Goal: Task Accomplishment & Management: Use online tool/utility

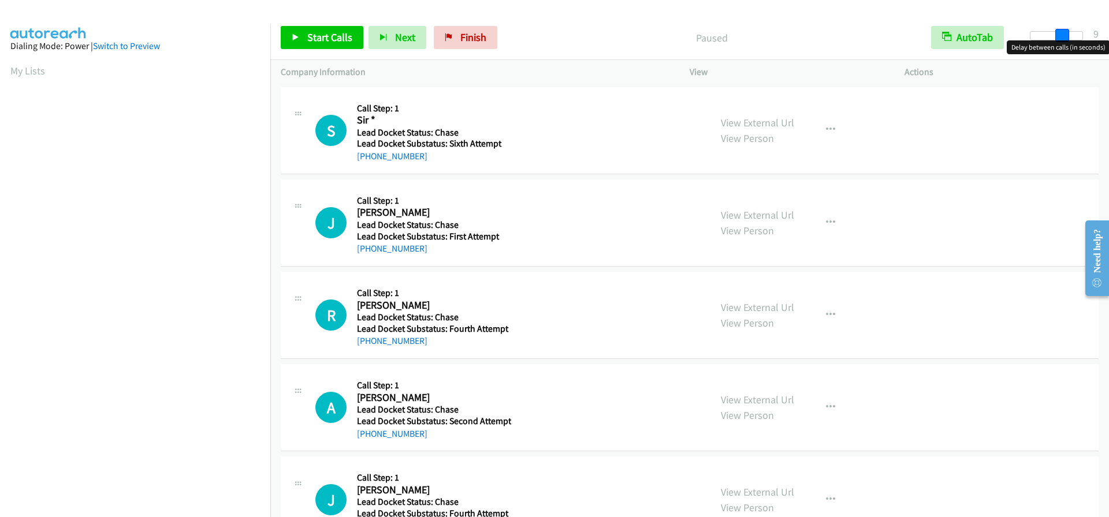
drag, startPoint x: 1031, startPoint y: 39, endPoint x: 1062, endPoint y: 39, distance: 31.8
click at [1062, 39] on span at bounding box center [1062, 36] width 14 height 14
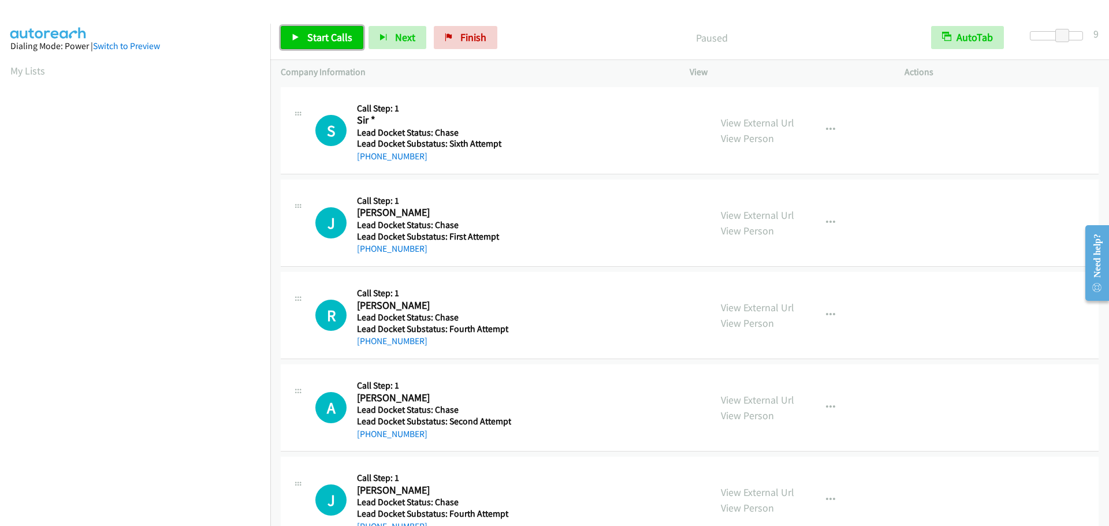
click at [333, 44] on link "Start Calls" at bounding box center [322, 37] width 83 height 23
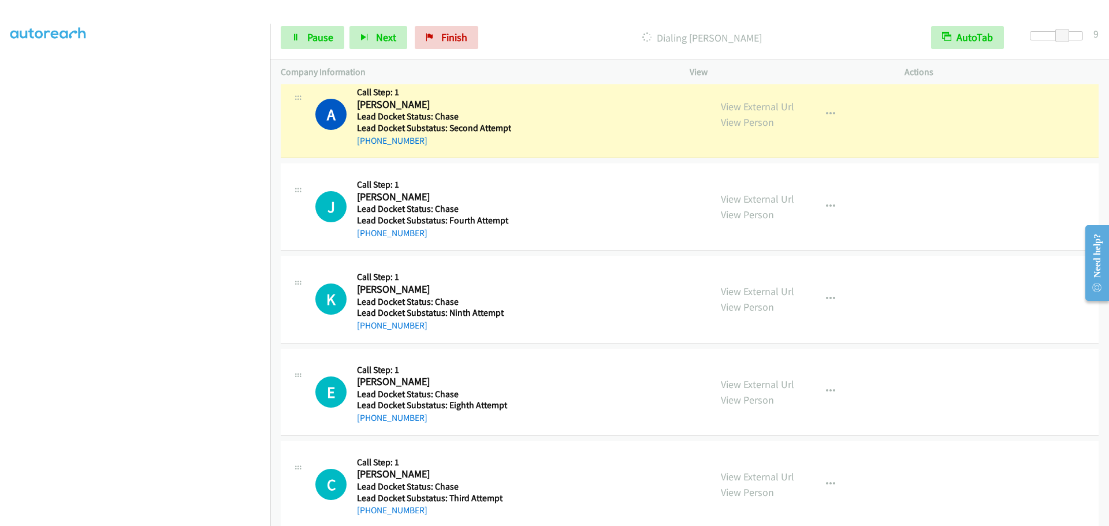
scroll to position [346, 0]
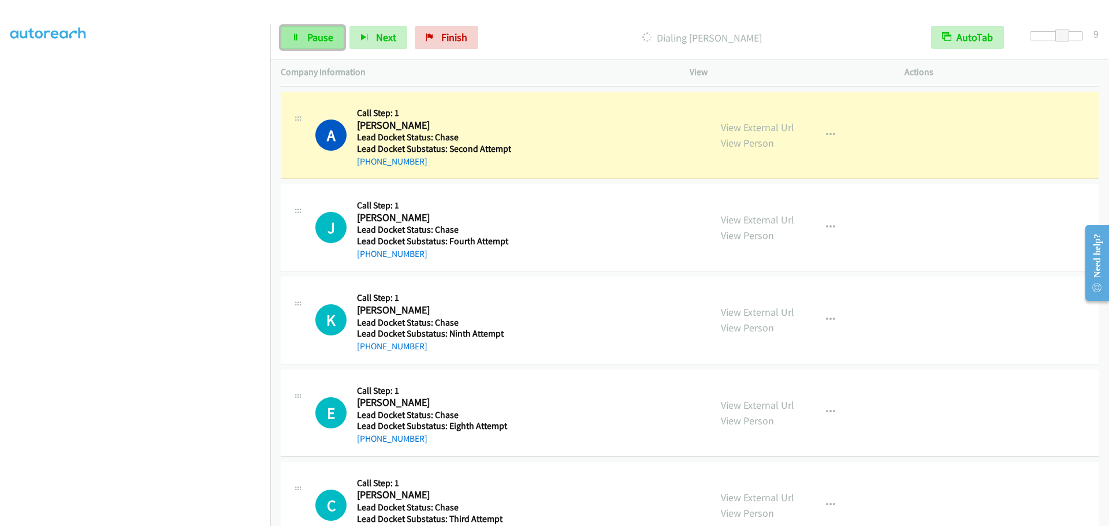
click at [309, 44] on link "Pause" at bounding box center [313, 37] width 64 height 23
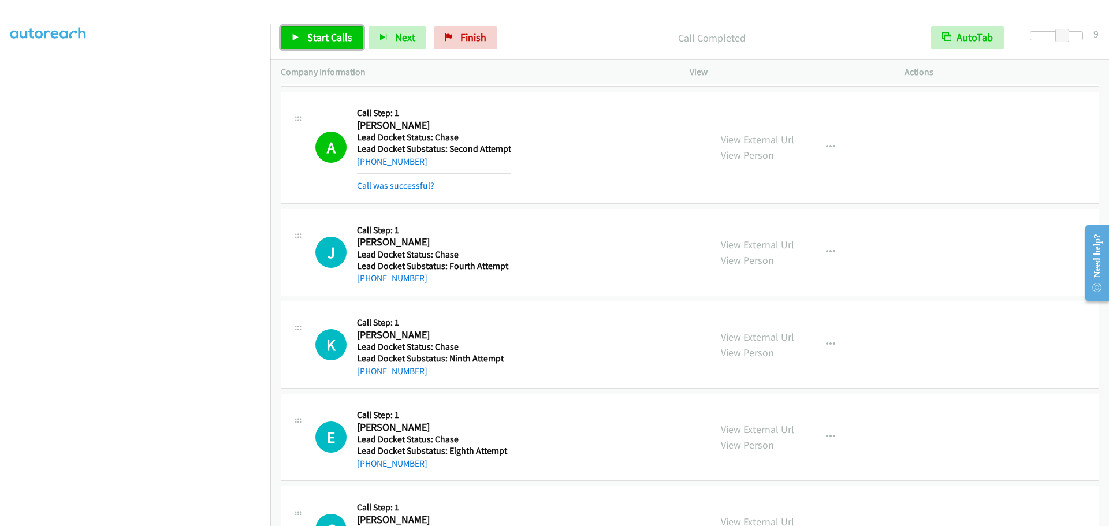
click at [318, 39] on span "Start Calls" at bounding box center [329, 37] width 45 height 13
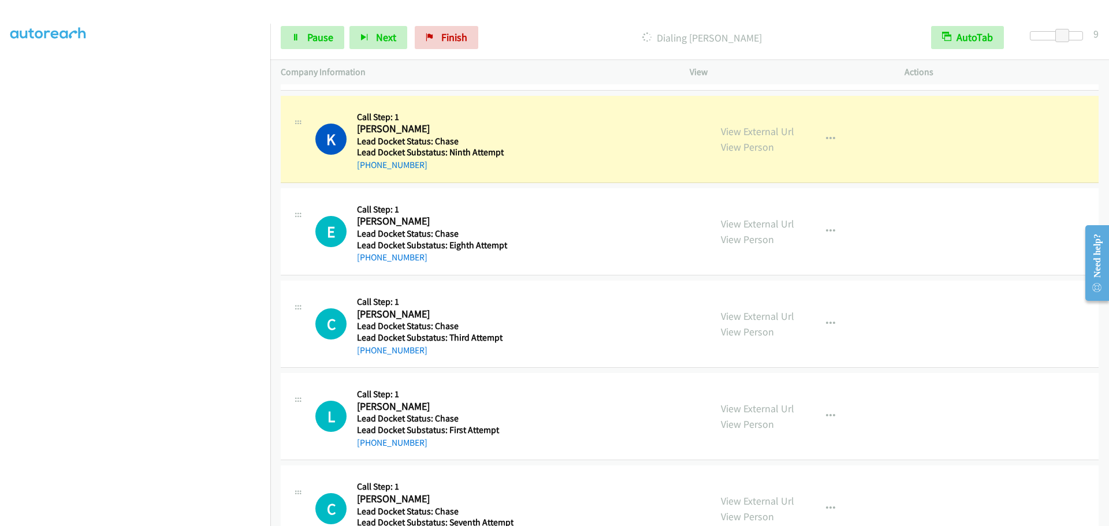
scroll to position [577, 0]
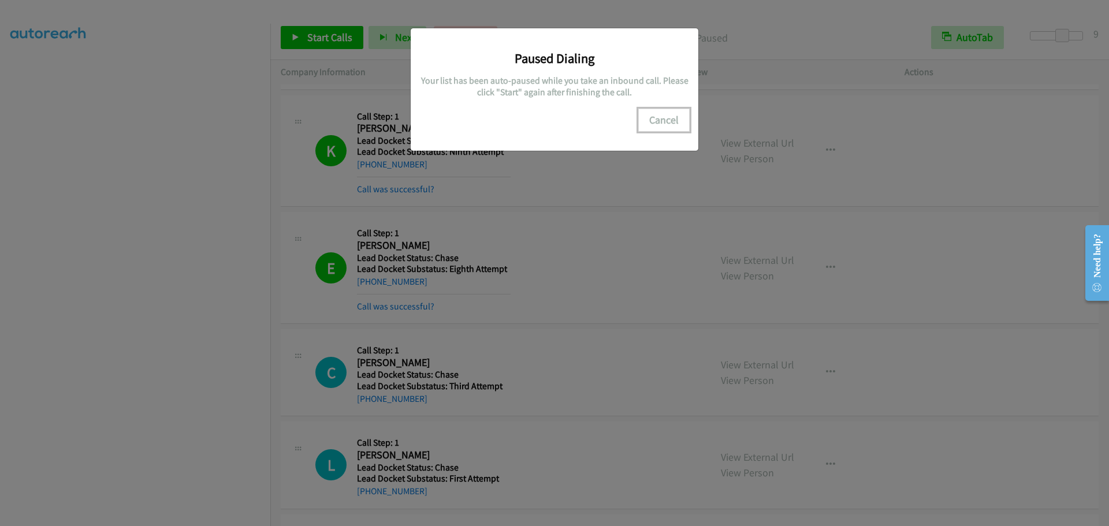
click at [673, 117] on button "Cancel" at bounding box center [663, 120] width 51 height 23
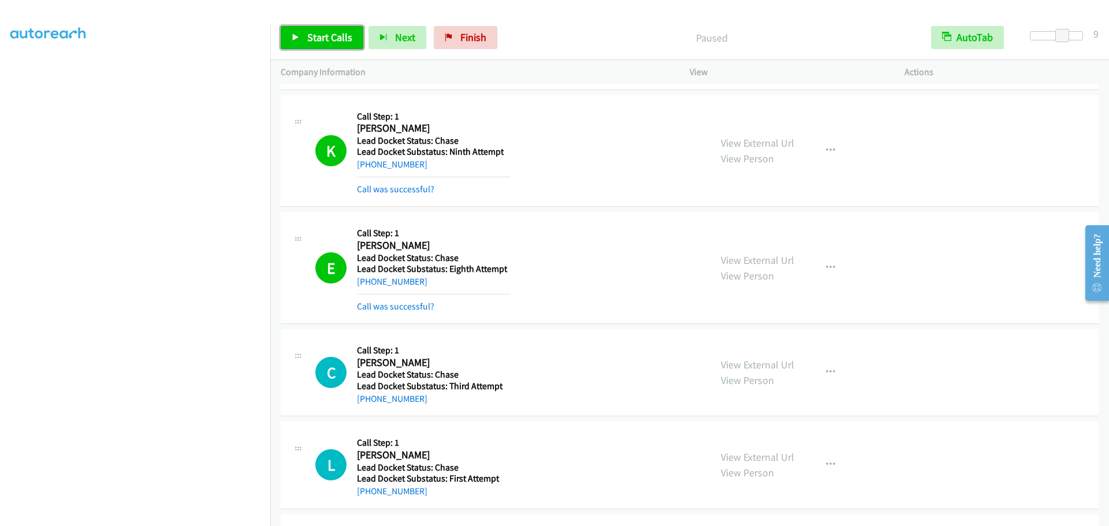
click at [333, 40] on span "Start Calls" at bounding box center [329, 37] width 45 height 13
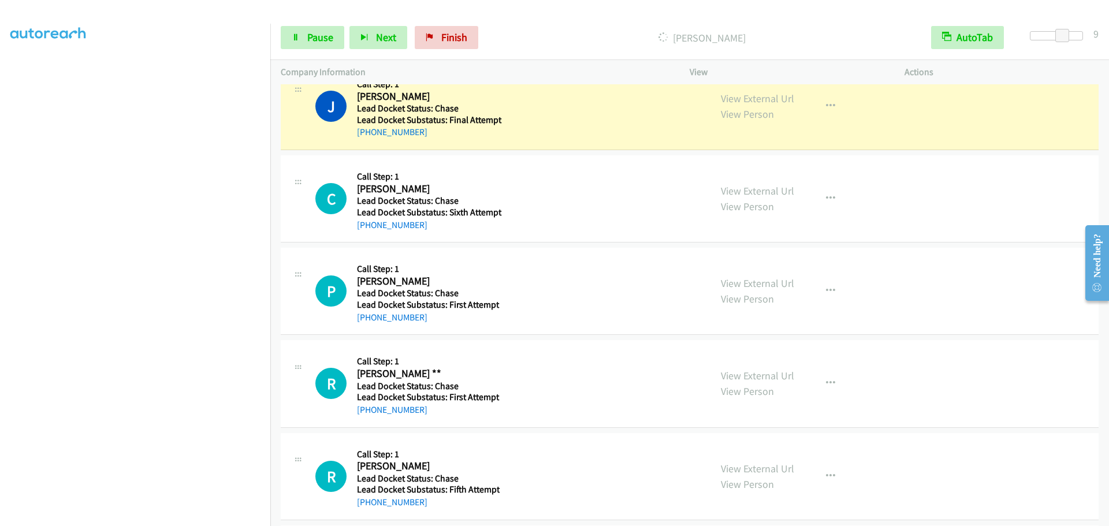
scroll to position [1270, 0]
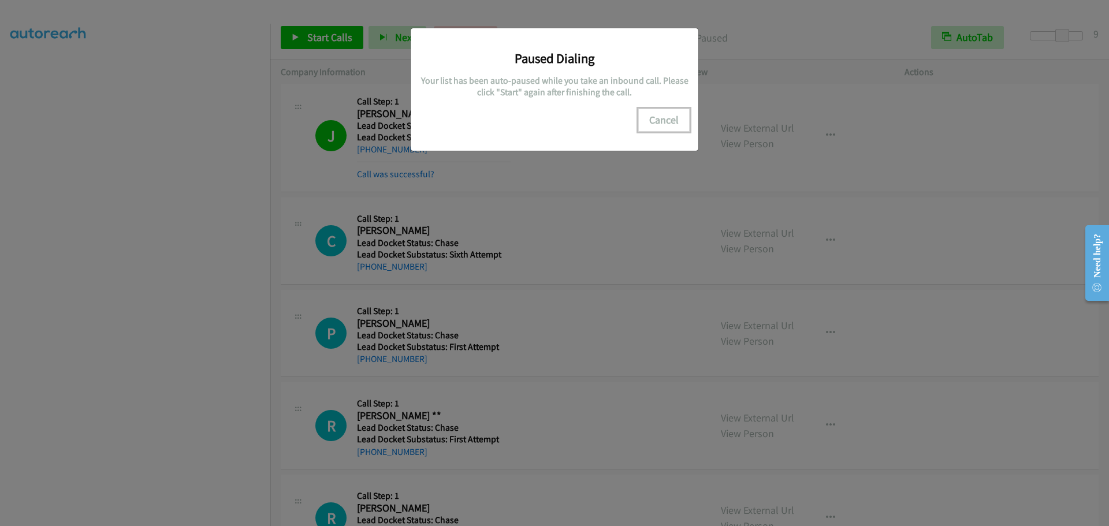
click at [662, 115] on button "Cancel" at bounding box center [663, 120] width 51 height 23
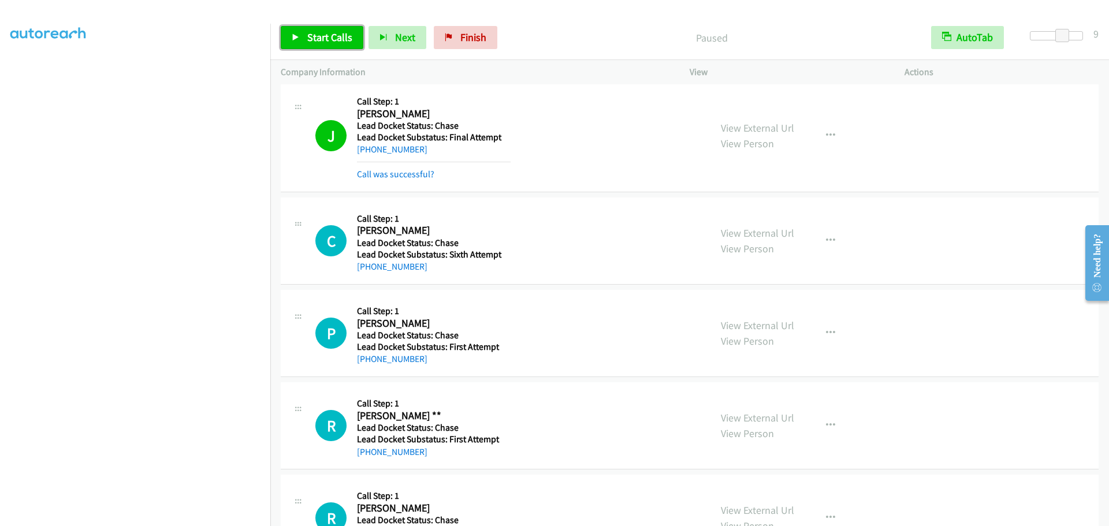
click at [337, 38] on span "Start Calls" at bounding box center [329, 37] width 45 height 13
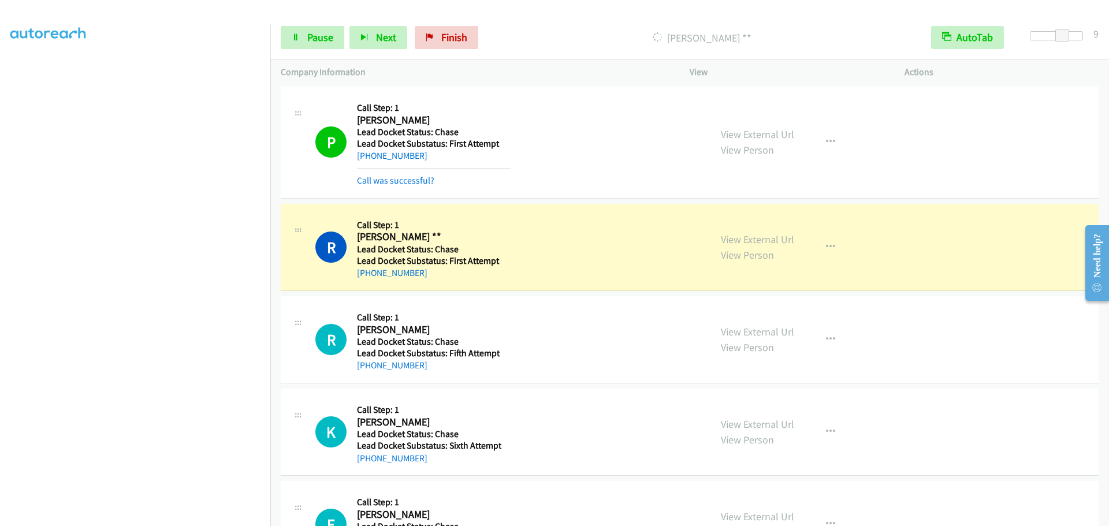
scroll to position [1501, 0]
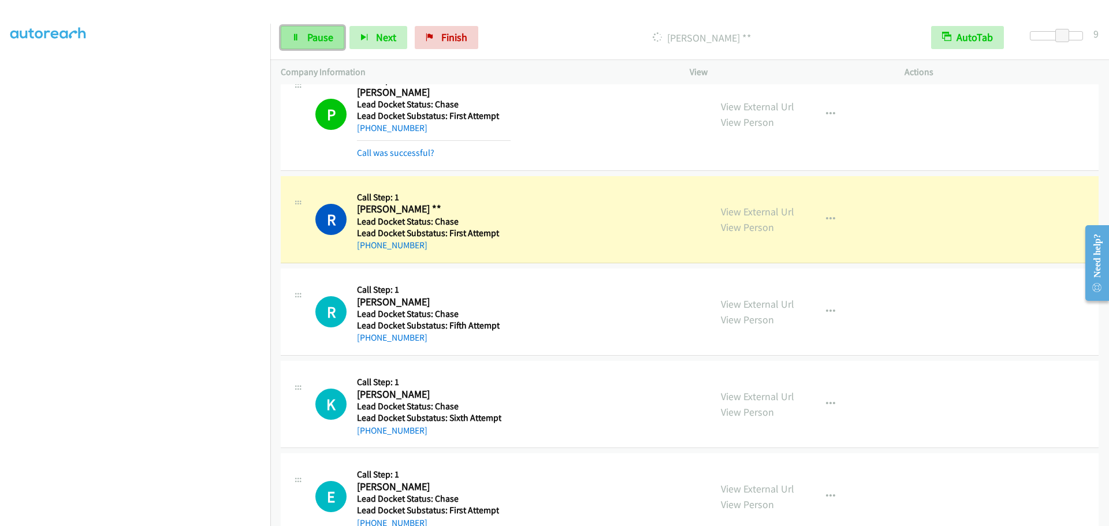
click at [316, 39] on span "Pause" at bounding box center [320, 37] width 26 height 13
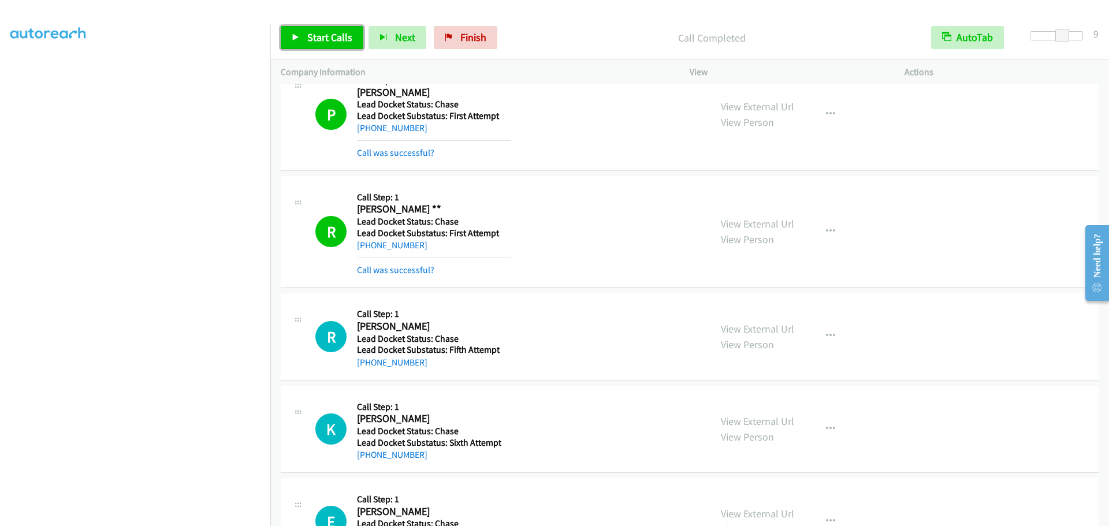
click at [338, 32] on span "Start Calls" at bounding box center [329, 37] width 45 height 13
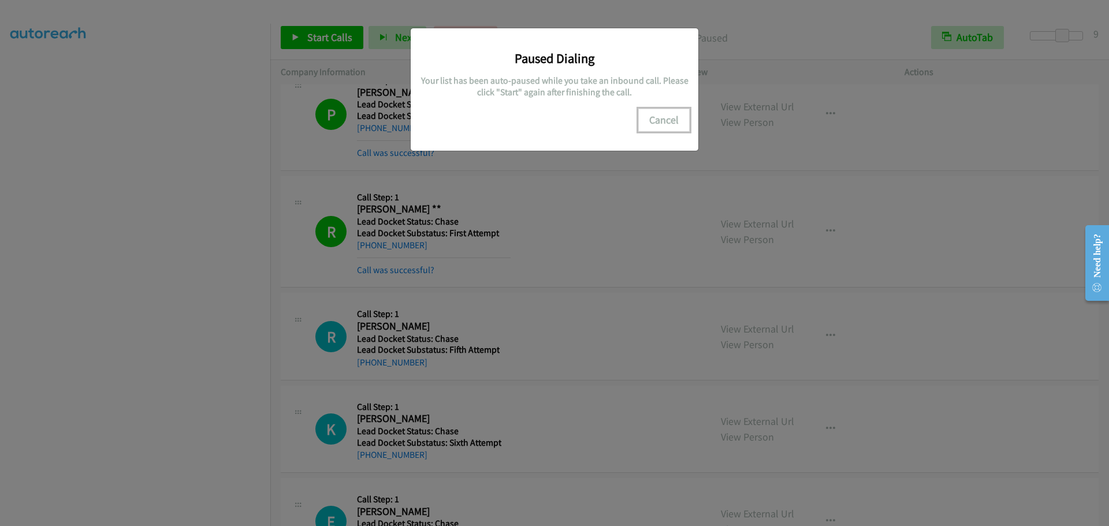
click at [655, 121] on button "Cancel" at bounding box center [663, 120] width 51 height 23
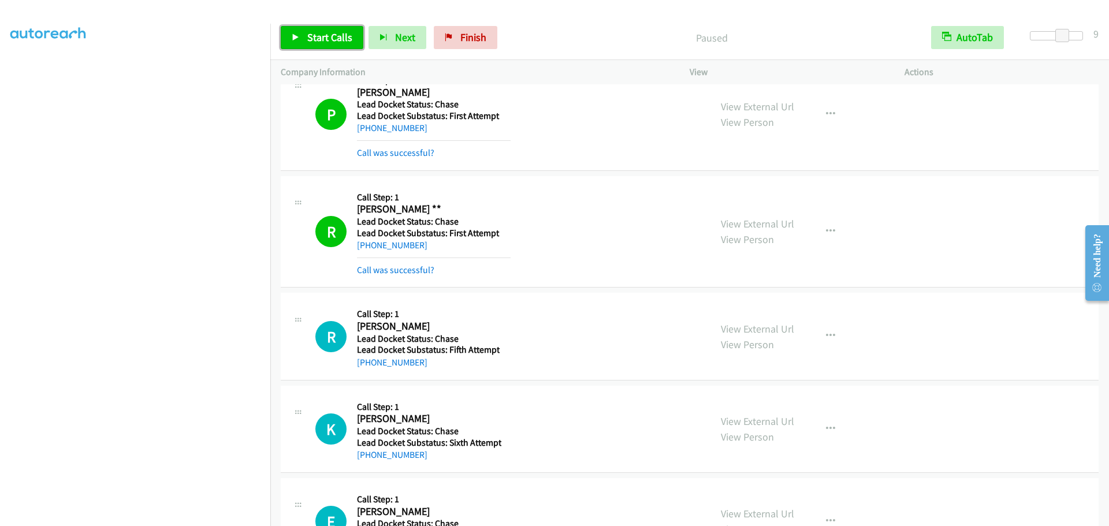
click at [326, 41] on span "Start Calls" at bounding box center [329, 37] width 45 height 13
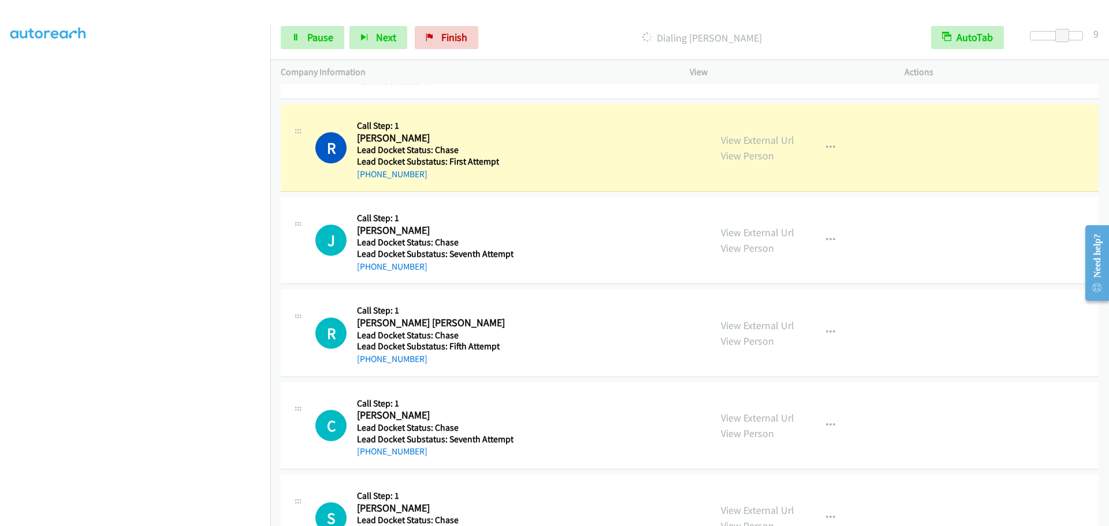
scroll to position [2136, 0]
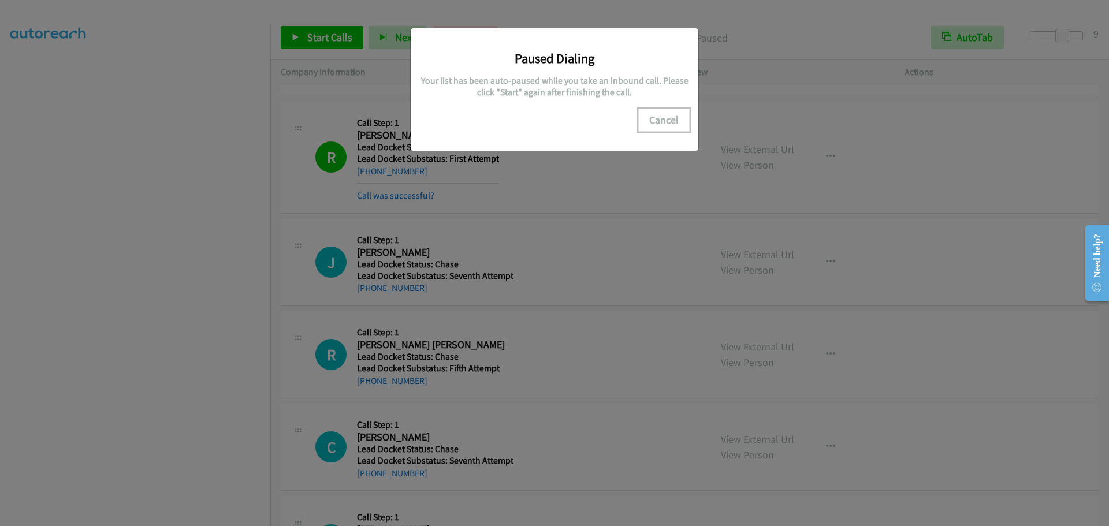
click at [657, 119] on button "Cancel" at bounding box center [663, 120] width 51 height 23
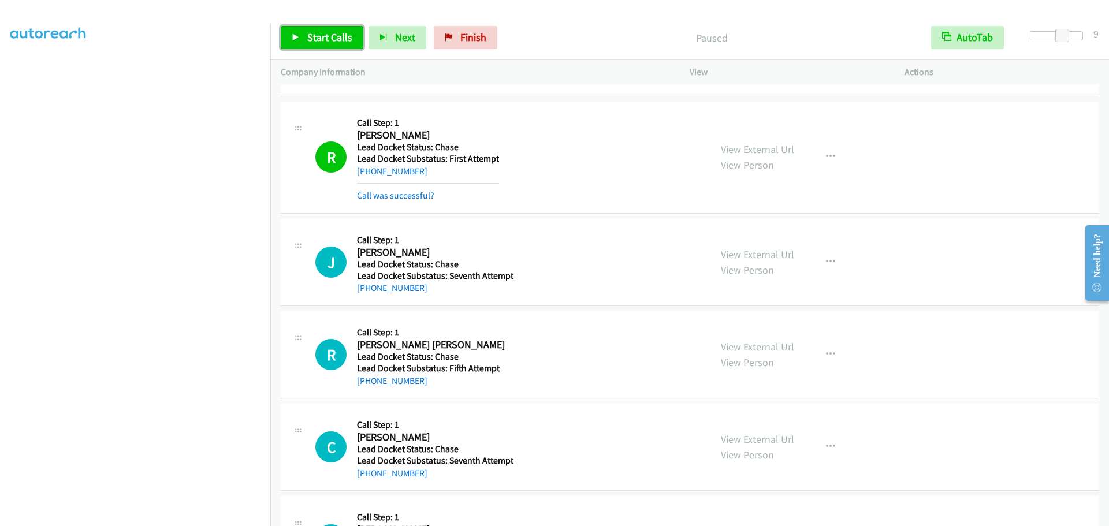
click at [329, 33] on span "Start Calls" at bounding box center [329, 37] width 45 height 13
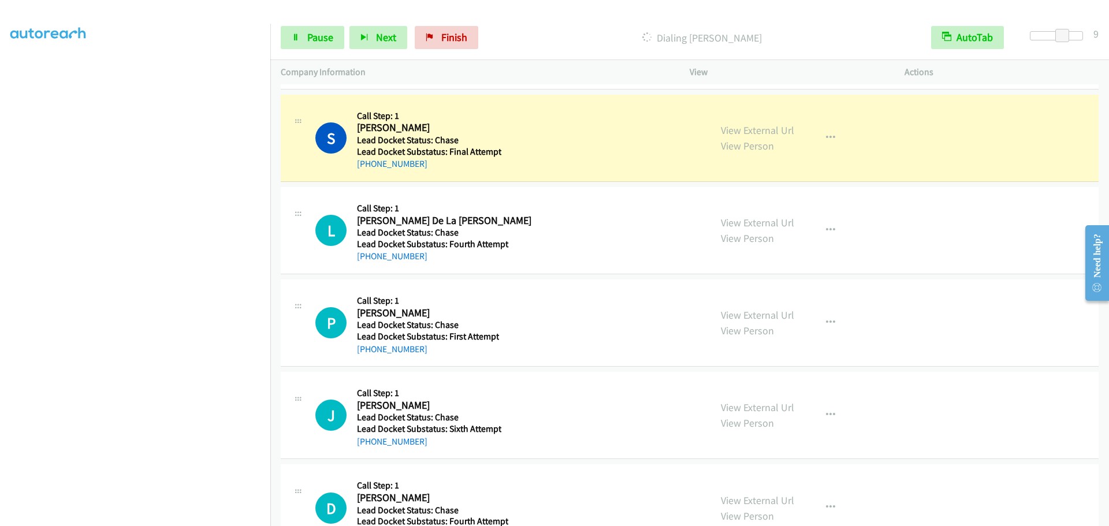
scroll to position [2592, 0]
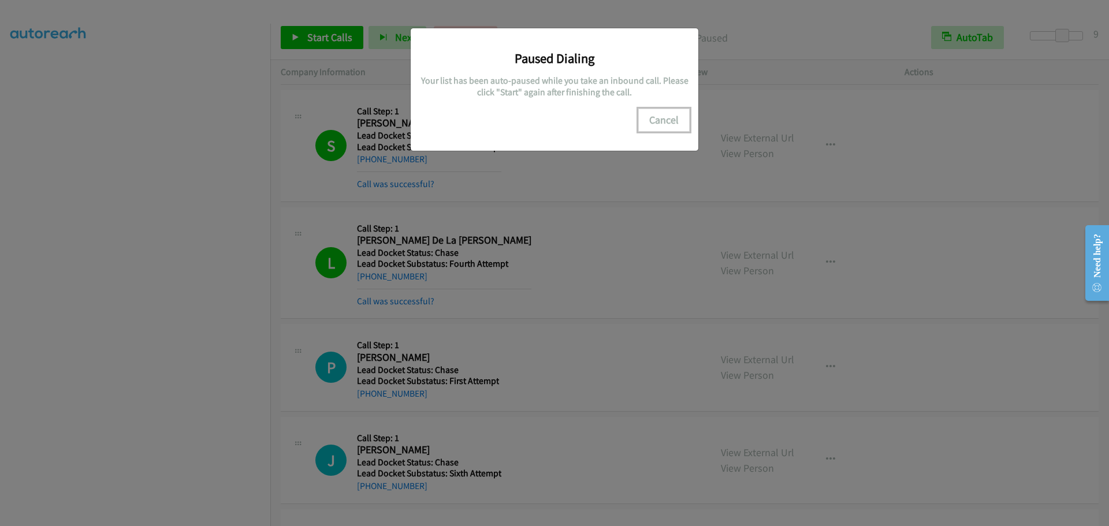
click at [667, 114] on button "Cancel" at bounding box center [663, 120] width 51 height 23
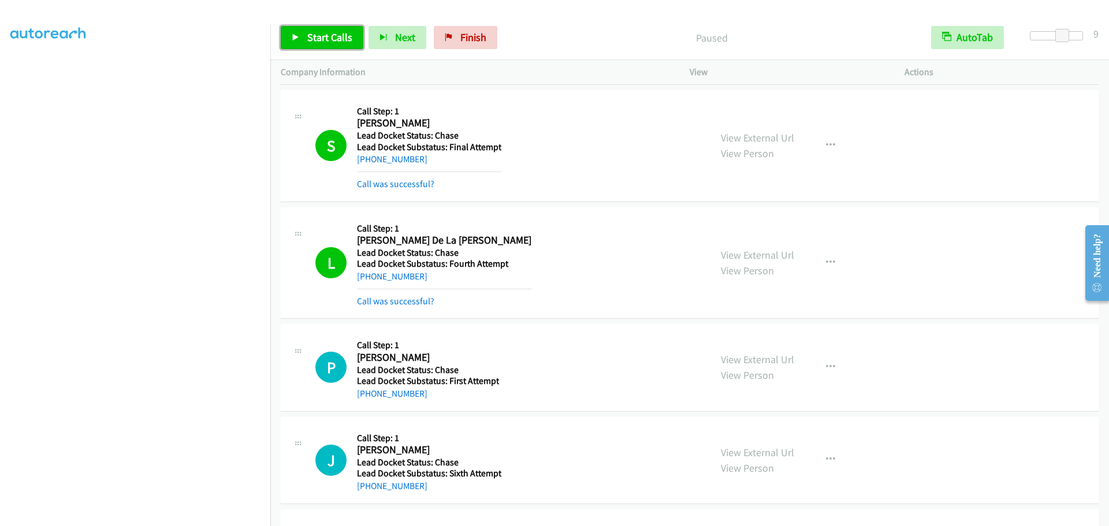
click at [330, 43] on span "Start Calls" at bounding box center [329, 37] width 45 height 13
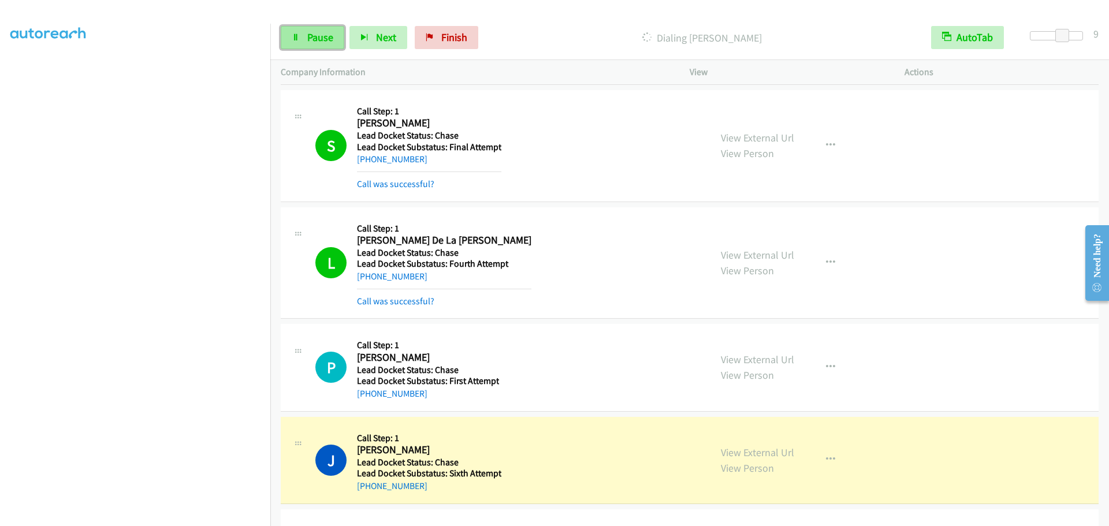
click at [319, 37] on span "Pause" at bounding box center [320, 37] width 26 height 13
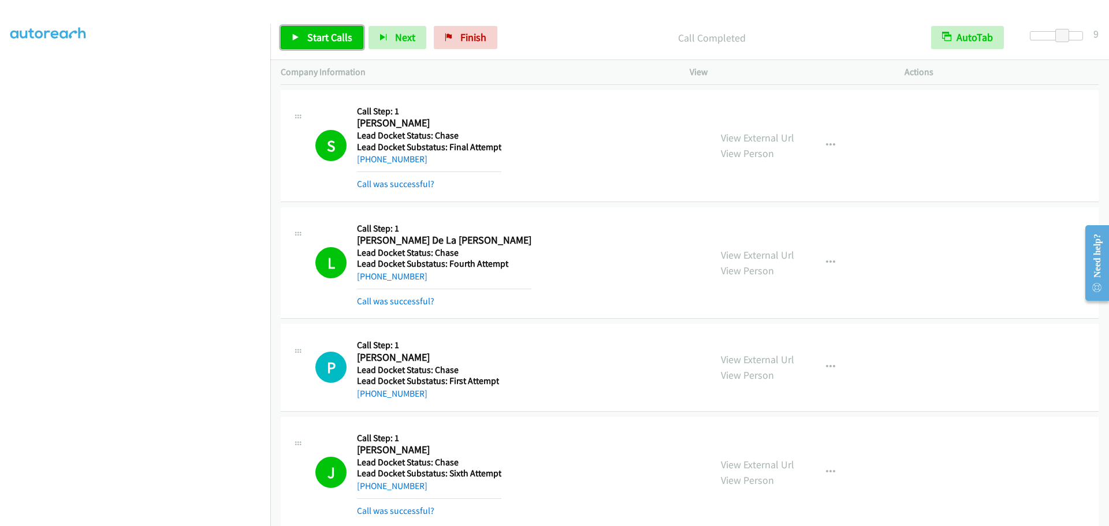
click at [337, 40] on span "Start Calls" at bounding box center [329, 37] width 45 height 13
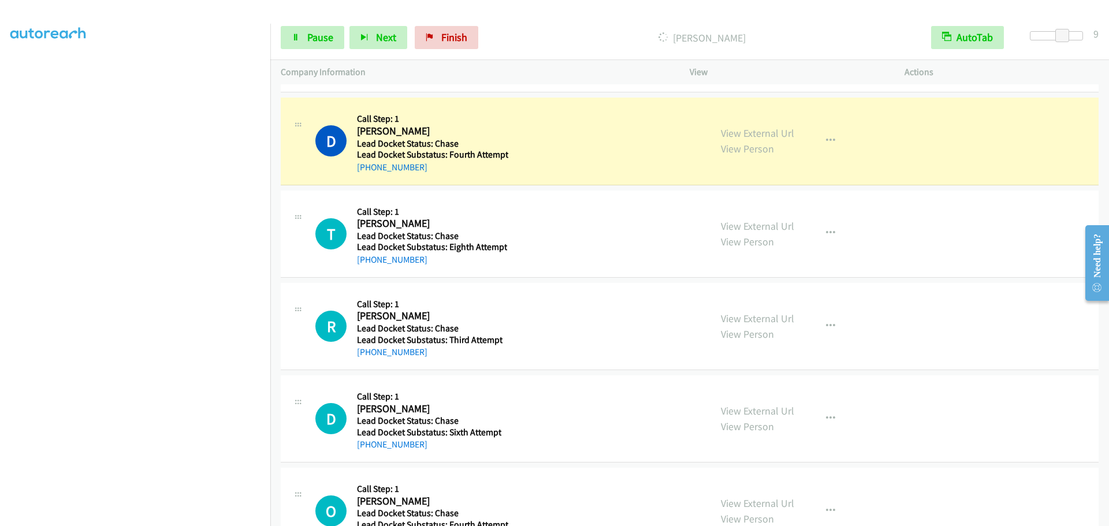
scroll to position [3054, 0]
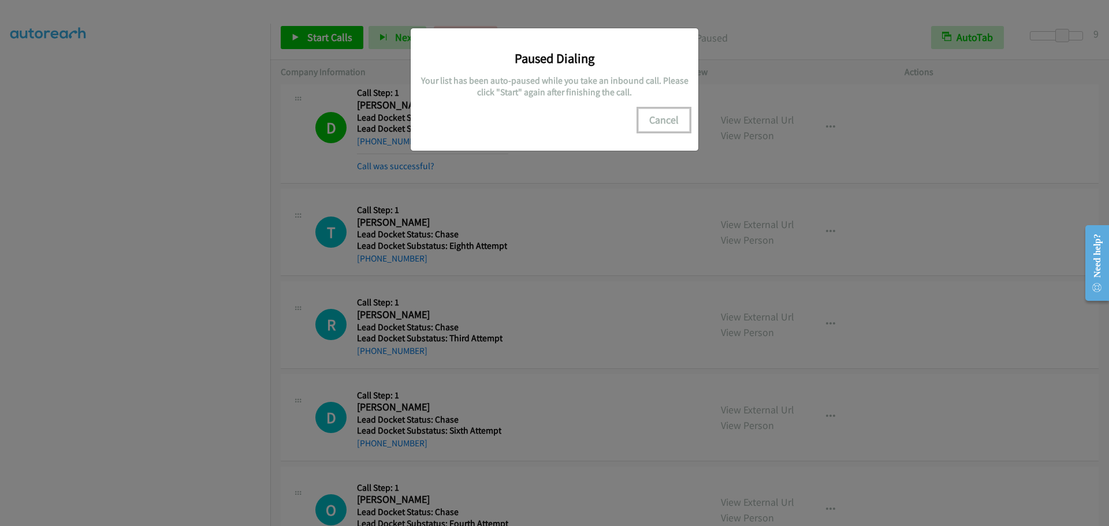
click at [664, 120] on button "Cancel" at bounding box center [663, 120] width 51 height 23
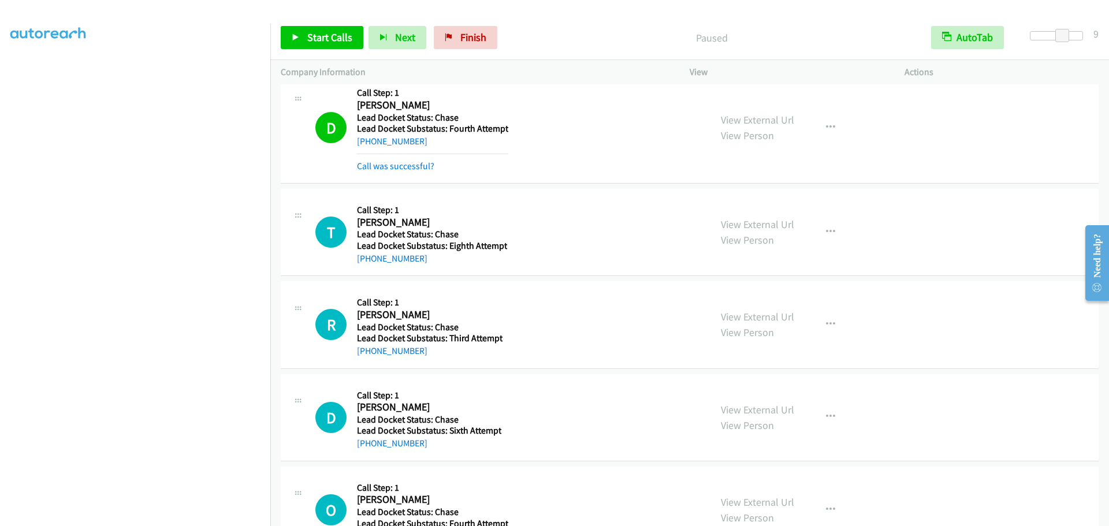
scroll to position [0, 0]
click at [18, 72] on link "My Lists" at bounding box center [27, 70] width 35 height 13
